Goal: Task Accomplishment & Management: Use online tool/utility

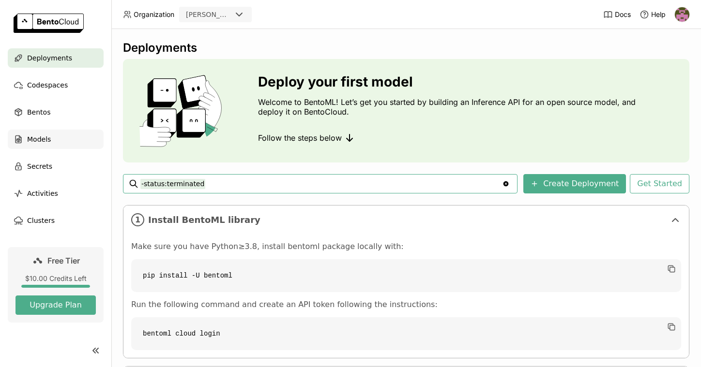
click at [48, 141] on span "Models" at bounding box center [39, 140] width 24 height 12
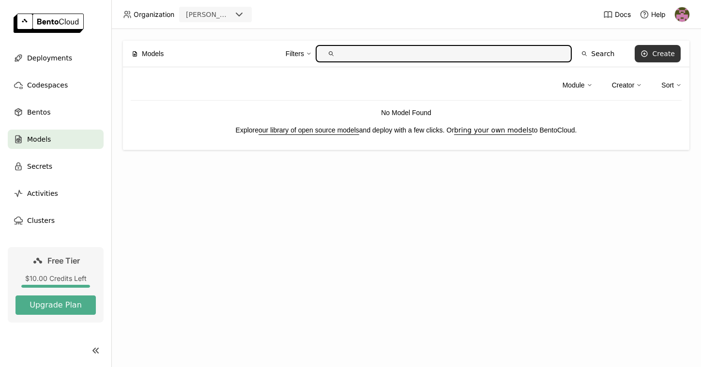
click at [653, 59] on button "Create" at bounding box center [657, 53] width 46 height 17
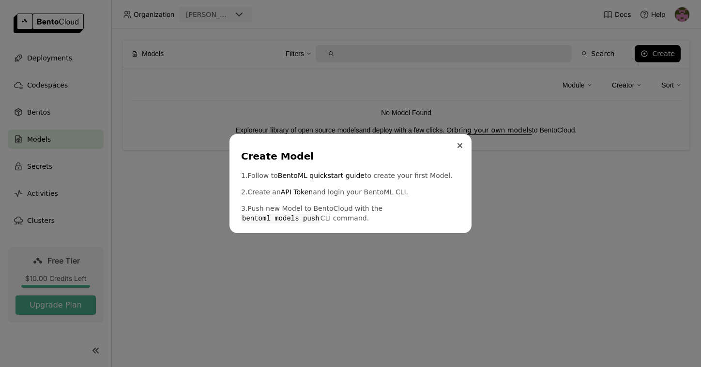
click at [456, 149] on button "Close" at bounding box center [460, 146] width 12 height 12
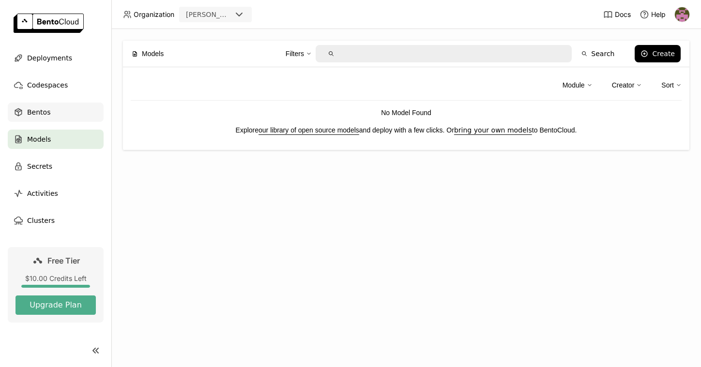
click at [67, 118] on div "Bentos" at bounding box center [56, 112] width 96 height 19
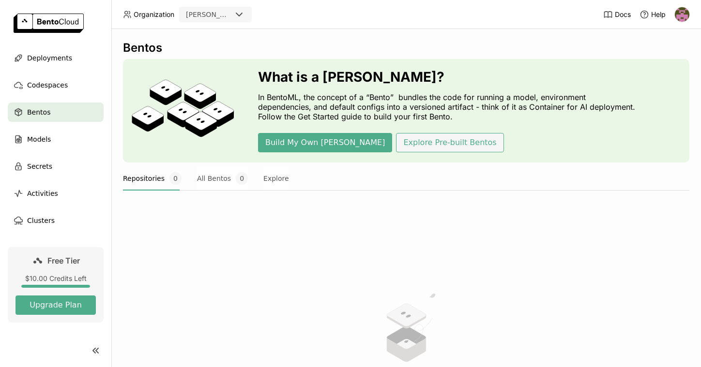
click at [396, 146] on button "Explore Pre-built Bentos" at bounding box center [449, 142] width 107 height 19
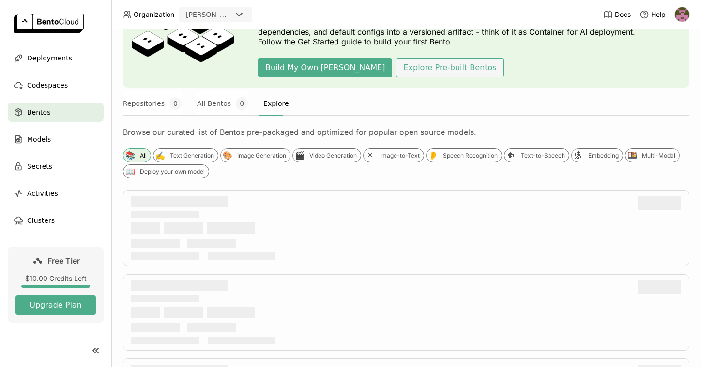
scroll to position [83, 0]
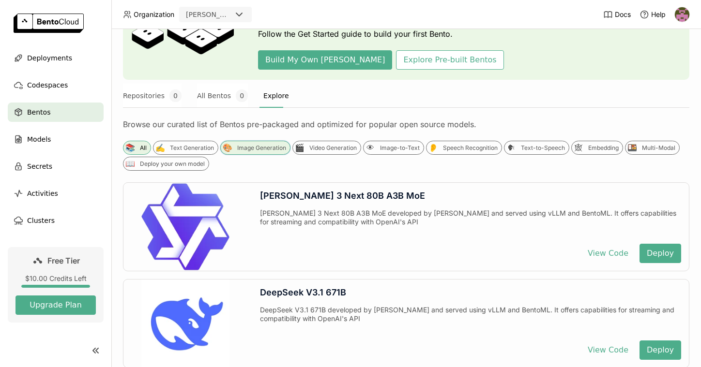
click at [282, 150] on div "Image Generation" at bounding box center [261, 148] width 49 height 8
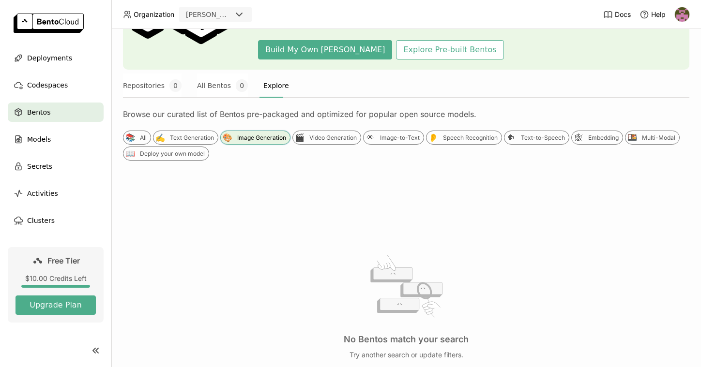
scroll to position [0, 0]
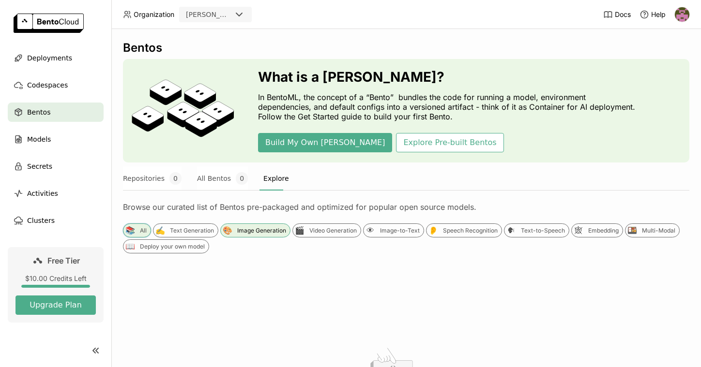
click at [143, 235] on div "📚 All" at bounding box center [137, 231] width 28 height 14
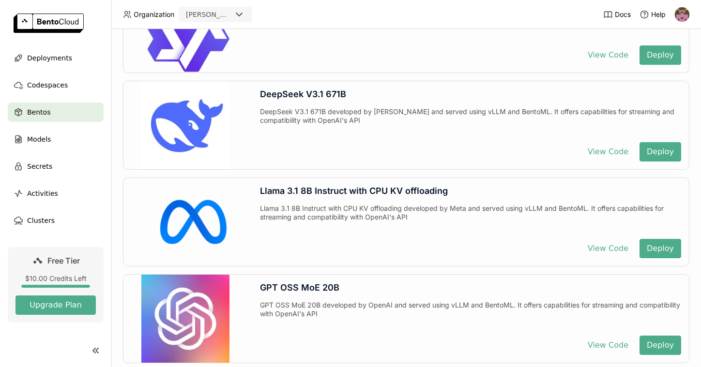
scroll to position [288, 0]
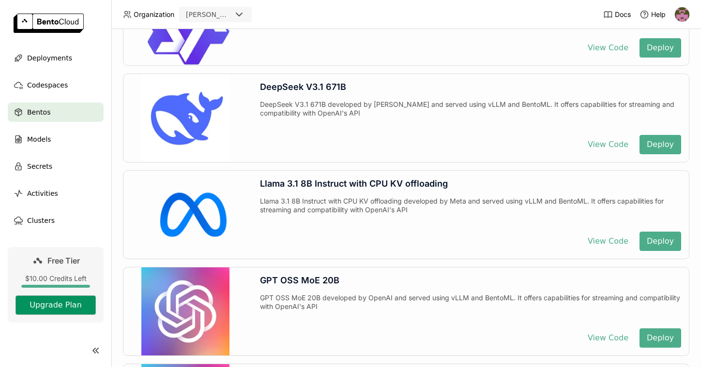
click at [79, 304] on button "Upgrade Plan" at bounding box center [55, 305] width 80 height 19
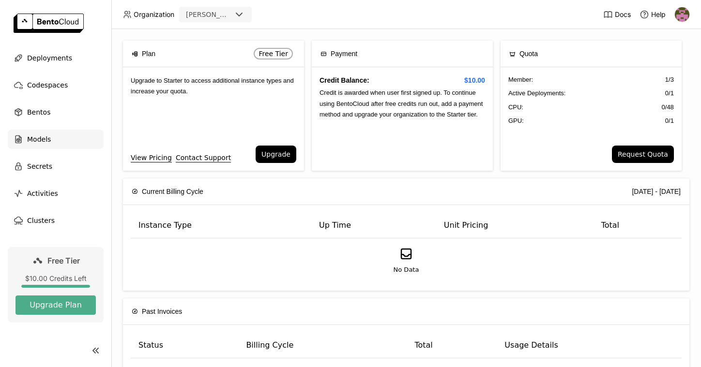
click at [44, 142] on span "Models" at bounding box center [39, 140] width 24 height 12
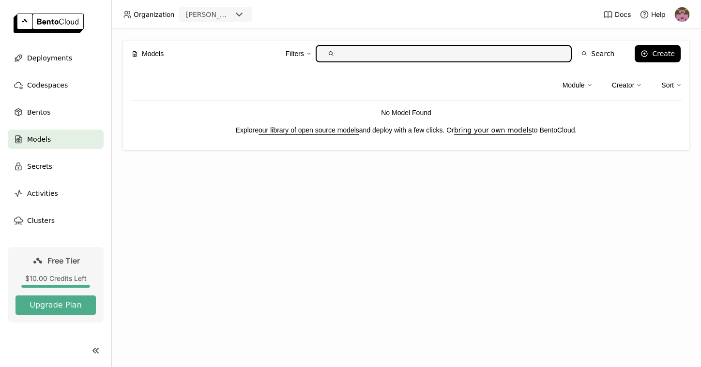
click at [339, 129] on link "our library of open source models" at bounding box center [308, 130] width 101 height 8
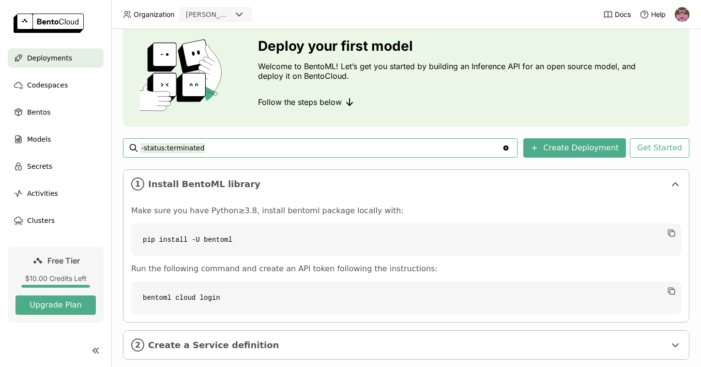
scroll to position [92, 0]
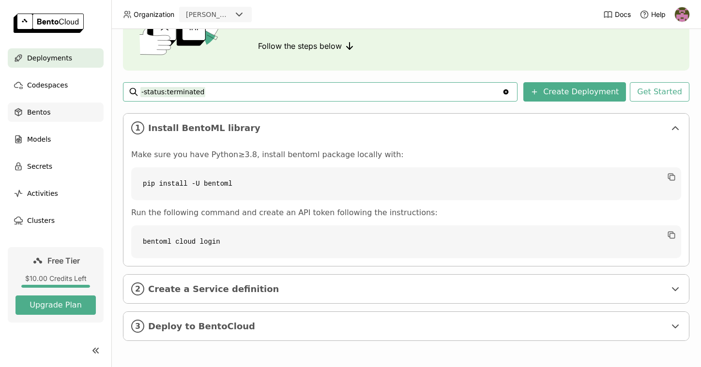
click at [48, 116] on span "Bentos" at bounding box center [38, 112] width 23 height 12
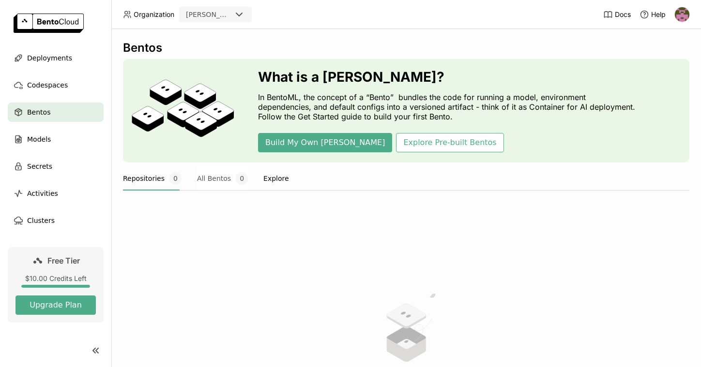
click at [278, 179] on button "Explore" at bounding box center [276, 178] width 26 height 24
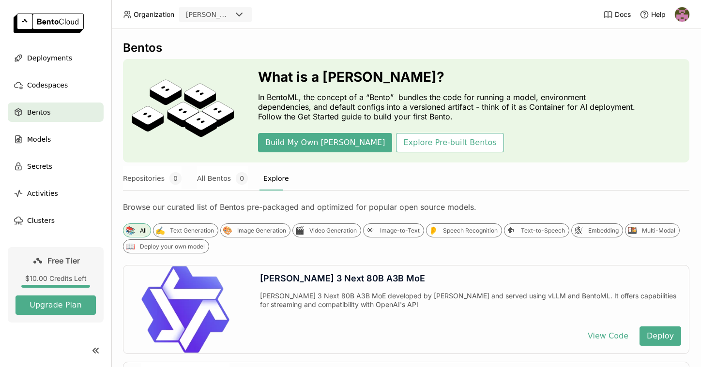
scroll to position [30, 0]
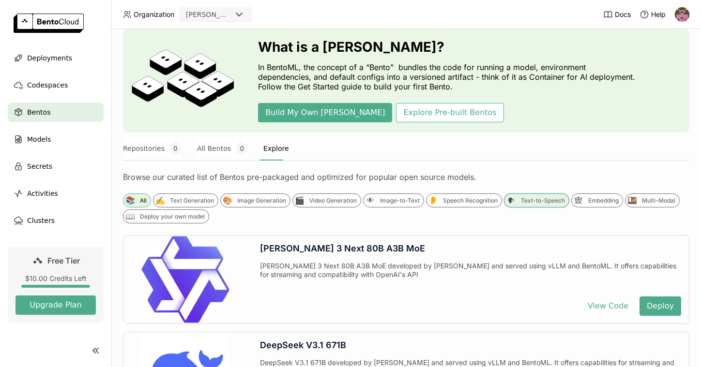
click at [529, 206] on div "🗣 Text-to-Speech" at bounding box center [536, 201] width 65 height 14
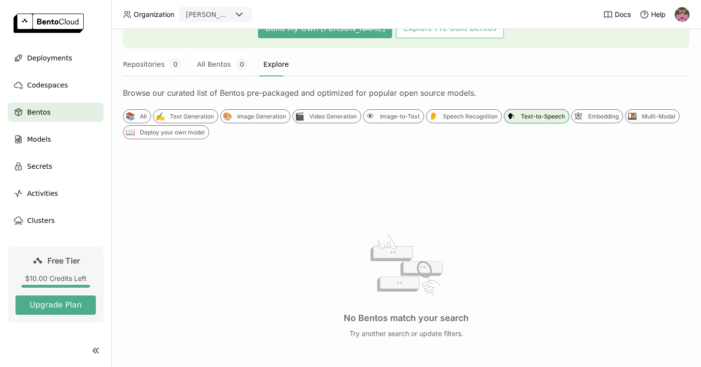
scroll to position [128, 0]
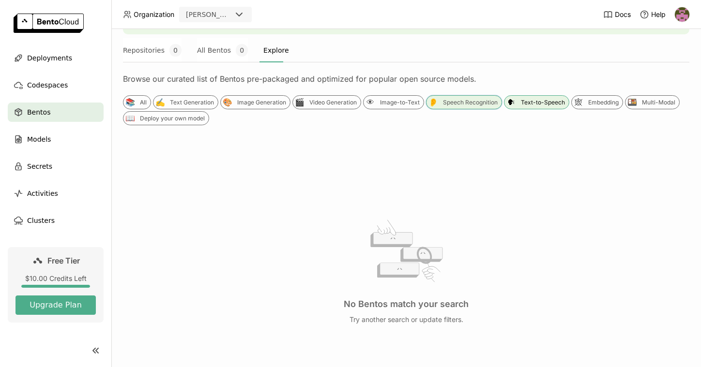
click at [438, 106] on div "👂" at bounding box center [433, 102] width 10 height 10
click at [421, 106] on div "👁 Image-to-Text" at bounding box center [393, 102] width 61 height 14
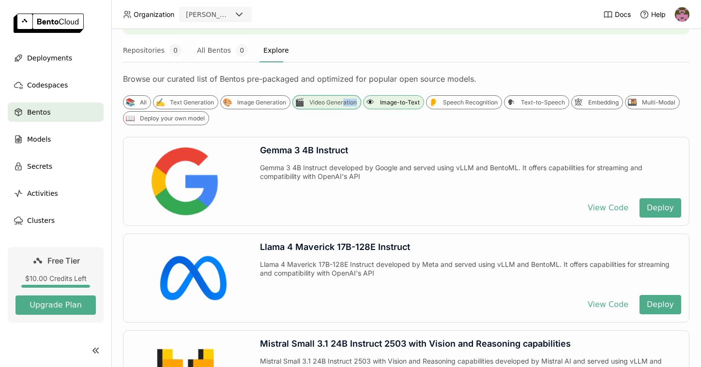
click at [353, 106] on div "🎬 Video Generation" at bounding box center [326, 102] width 69 height 14
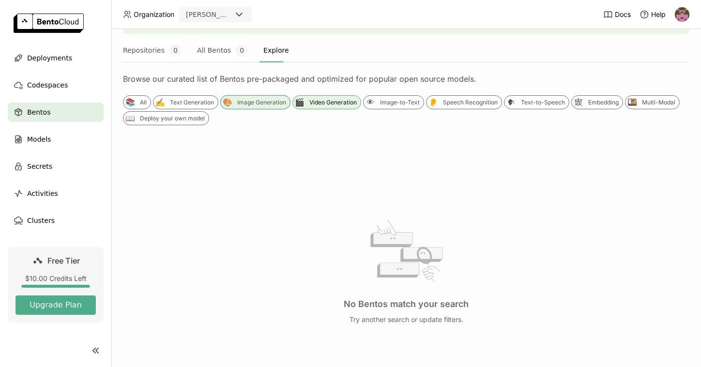
click at [284, 107] on div "🎨 Image Generation" at bounding box center [255, 102] width 70 height 14
click at [199, 99] on div "Text Generation" at bounding box center [192, 103] width 44 height 8
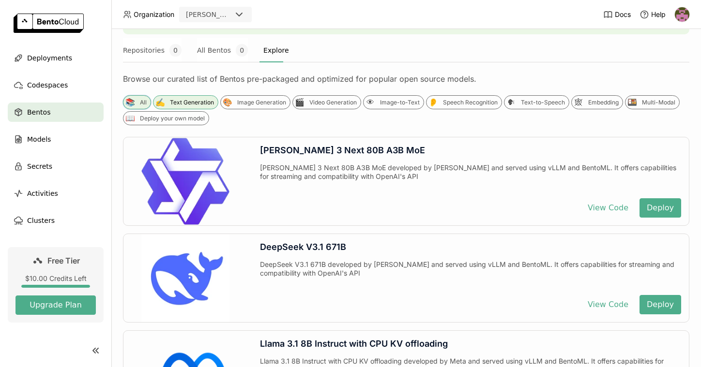
click at [141, 104] on div "All" at bounding box center [143, 103] width 7 height 8
click at [618, 105] on div "Embedding" at bounding box center [603, 103] width 30 height 8
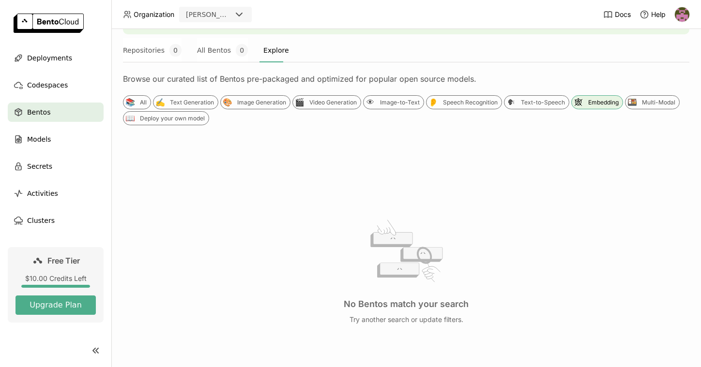
click at [152, 125] on div "📚 All ✍️ Text Generation 🎨 Image Generation 🎬 Video Generation 👁 Image-to-Text …" at bounding box center [406, 248] width 566 height 306
click at [625, 109] on div "🍱 Multi-Modal" at bounding box center [652, 102] width 55 height 14
click at [209, 113] on div "📖 Deploy your own model" at bounding box center [166, 118] width 86 height 14
click at [139, 106] on div "📚 All" at bounding box center [137, 102] width 28 height 14
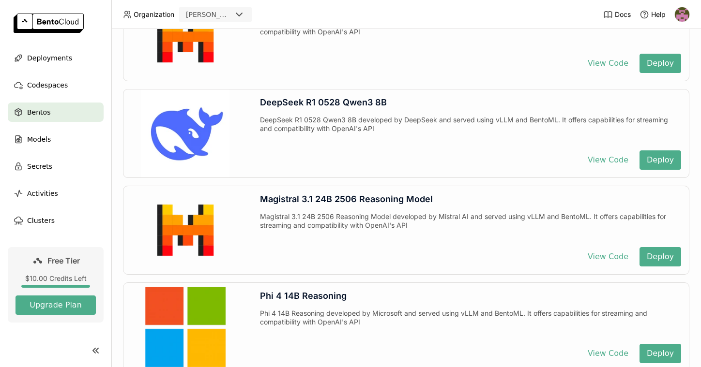
scroll to position [1102, 0]
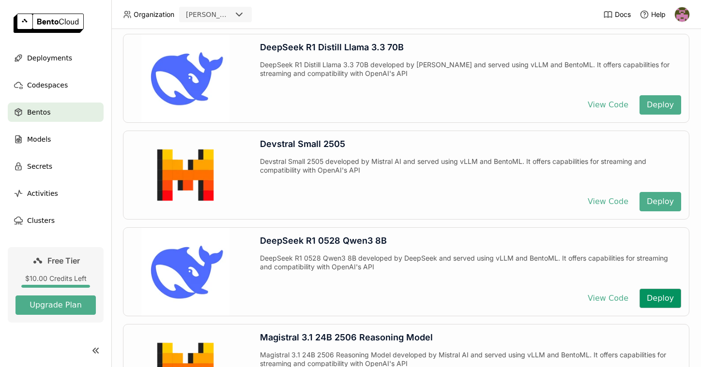
click at [650, 297] on button "Deploy" at bounding box center [660, 298] width 42 height 19
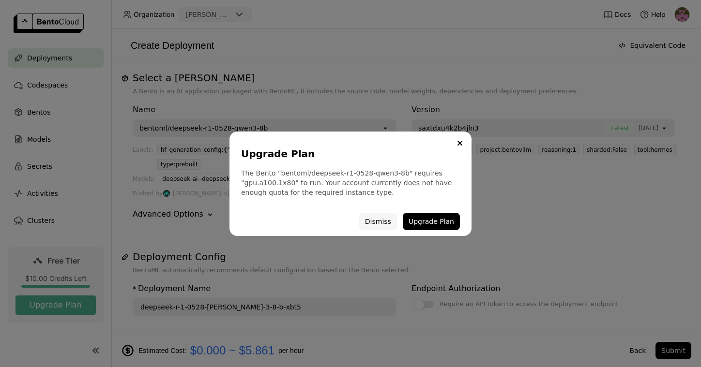
click at [375, 220] on button "Dismiss" at bounding box center [378, 221] width 38 height 17
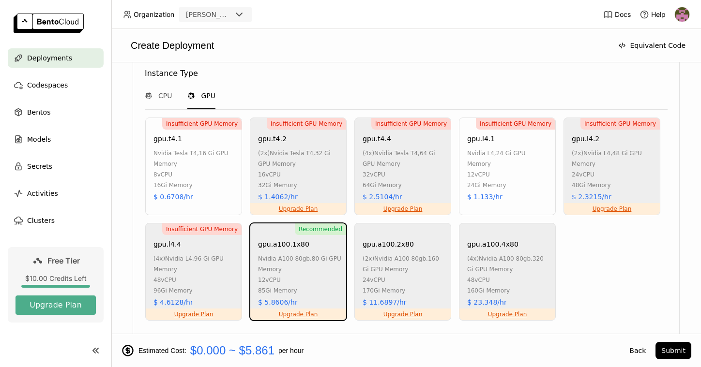
scroll to position [626, 0]
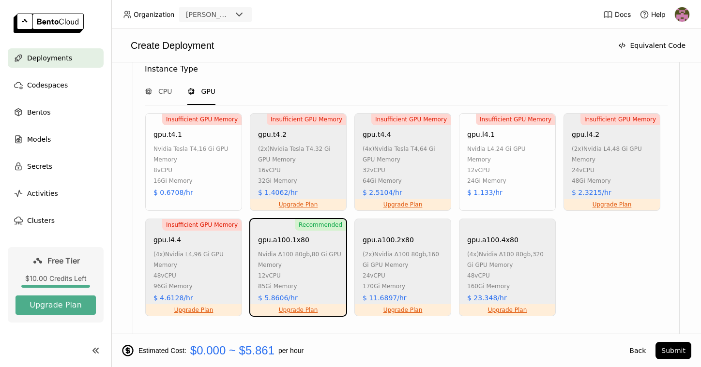
click at [201, 185] on div "16Gi Memory" at bounding box center [194, 181] width 83 height 11
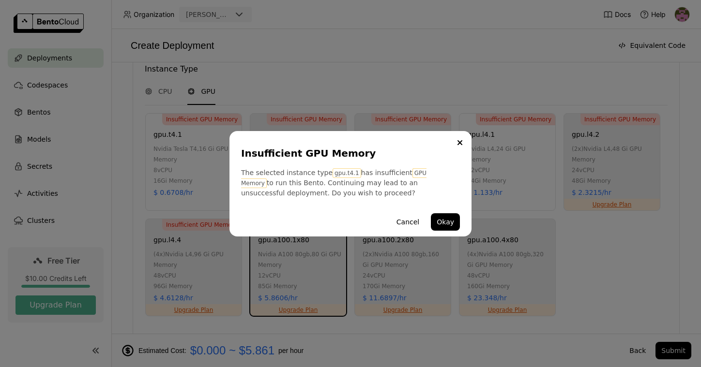
click at [447, 211] on div "Cancel Okay" at bounding box center [350, 222] width 219 height 29
click at [441, 224] on button "Okay" at bounding box center [445, 221] width 29 height 17
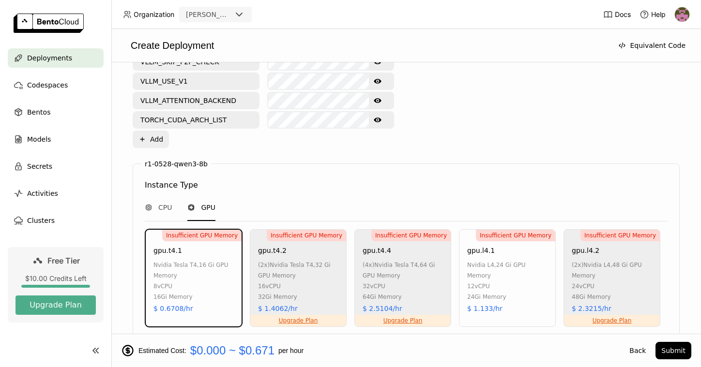
scroll to position [484, 0]
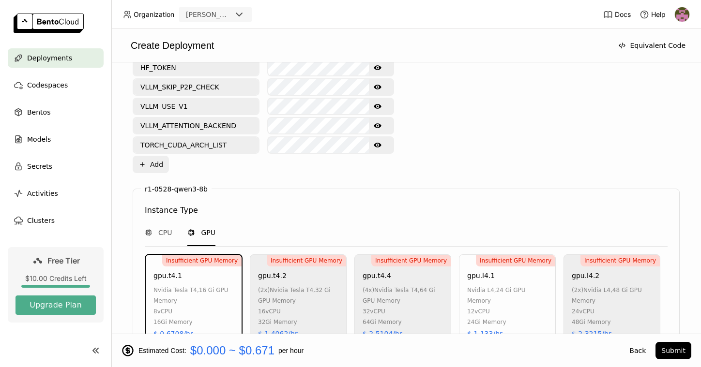
click at [585, 275] on div "Insufficient GPU Memory gpu.t4.1 nvidia tesla t4 , 16 Gi GPU Memory 8 vCPU 16Gi…" at bounding box center [405, 356] width 525 height 204
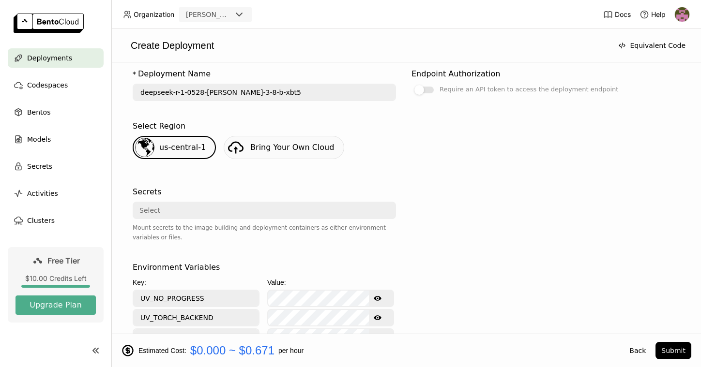
scroll to position [208, 0]
